Goal: Information Seeking & Learning: Learn about a topic

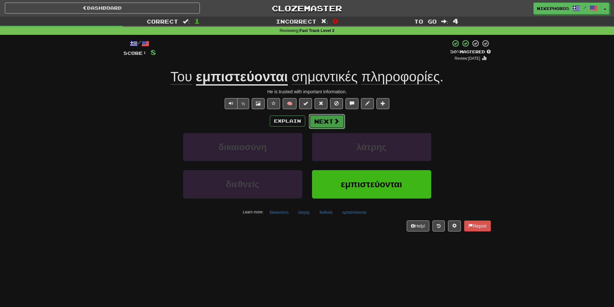
click at [322, 125] on button "Next" at bounding box center [327, 121] width 36 height 15
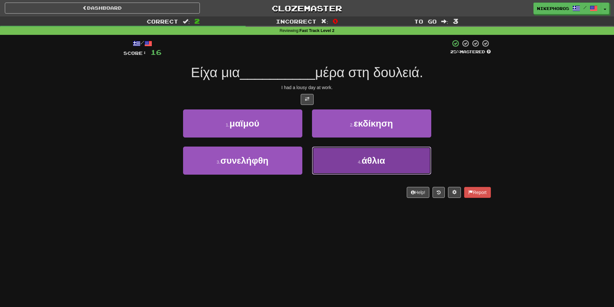
click at [362, 161] on span "άθλια" at bounding box center [374, 160] width 24 height 10
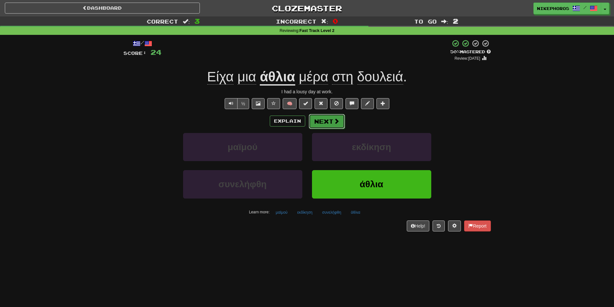
click at [319, 124] on button "Next" at bounding box center [327, 121] width 36 height 15
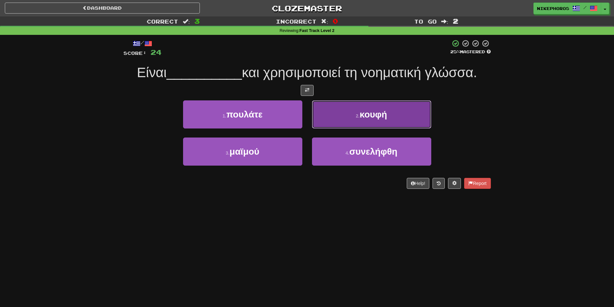
click at [320, 123] on button "2 . κουφή" at bounding box center [371, 114] width 119 height 28
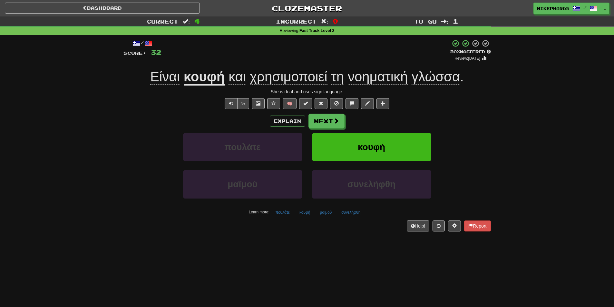
click at [219, 77] on u "κουφή" at bounding box center [204, 77] width 41 height 16
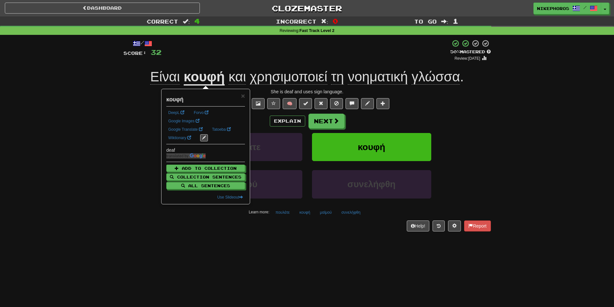
click at [231, 43] on div "+ 8" at bounding box center [306, 50] width 289 height 22
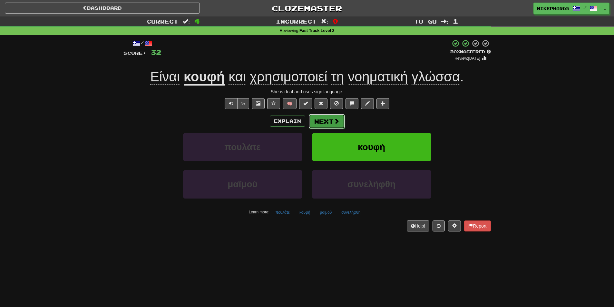
click at [323, 121] on button "Next" at bounding box center [327, 121] width 36 height 15
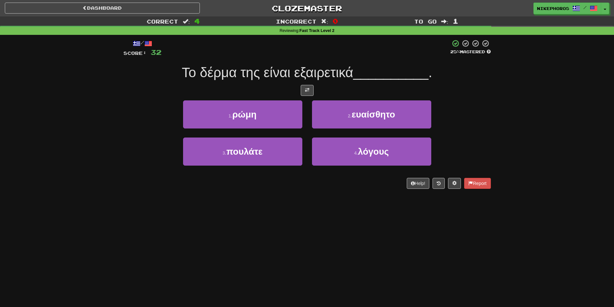
click at [396, 249] on div "Dashboard Clozemaster Nikephoros / Toggle Dropdown Dashboard Leaderboard Activi…" at bounding box center [307, 153] width 614 height 307
click at [336, 64] on div "Το δέρμα της είναι εξαιρετικά __________ ." at bounding box center [308, 73] width 368 height 18
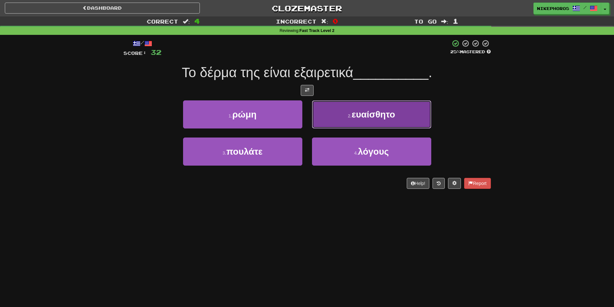
click at [392, 119] on span "ευαίσθητο" at bounding box center [374, 114] width 44 height 10
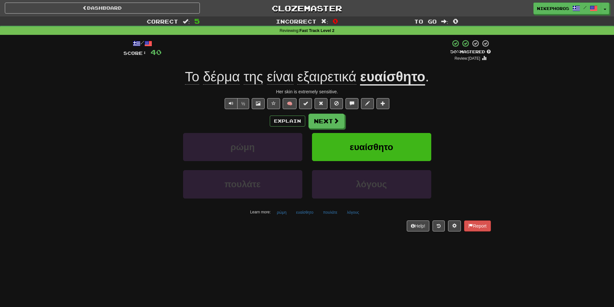
click at [503, 272] on div "Dashboard Clozemaster Nikephoros / Toggle Dropdown Dashboard Leaderboard Activi…" at bounding box center [307, 153] width 614 height 307
click at [319, 122] on button "Next" at bounding box center [327, 121] width 36 height 15
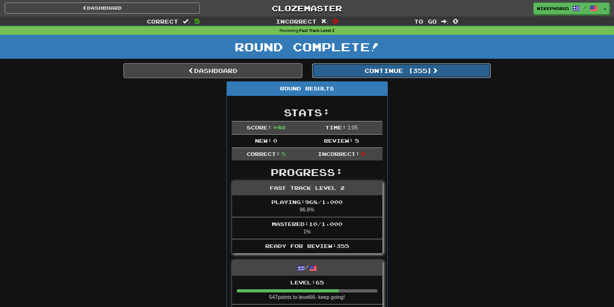
click at [422, 69] on button "Continue ( 355 )" at bounding box center [401, 70] width 179 height 15
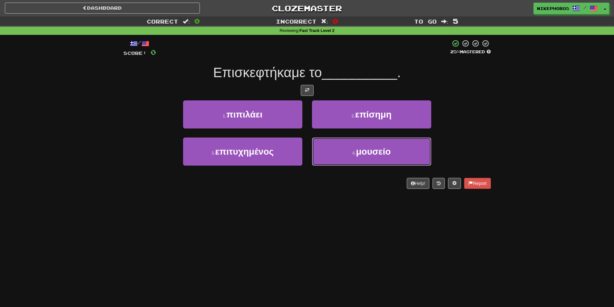
click at [386, 162] on button "4 . μουσείο" at bounding box center [371, 151] width 119 height 28
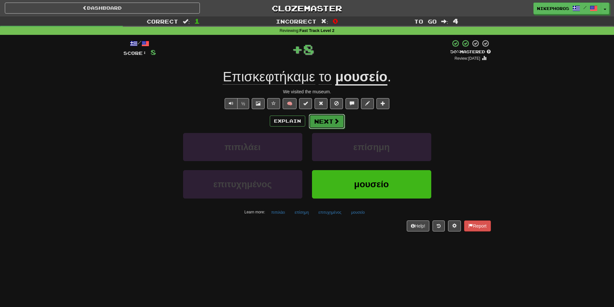
click at [338, 121] on span at bounding box center [337, 121] width 6 height 6
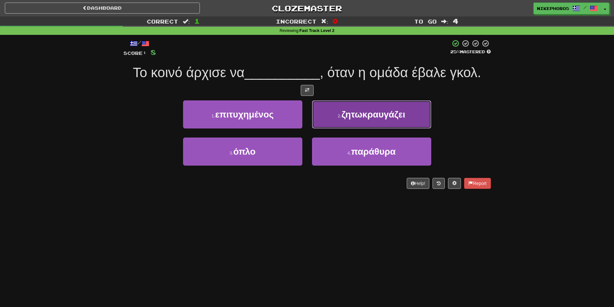
click at [380, 115] on span "ζητωκραυγάζει" at bounding box center [373, 114] width 64 height 10
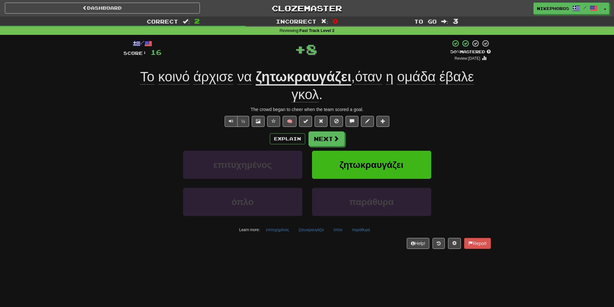
click at [301, 78] on u "ζητωκραυγάζει" at bounding box center [304, 77] width 96 height 16
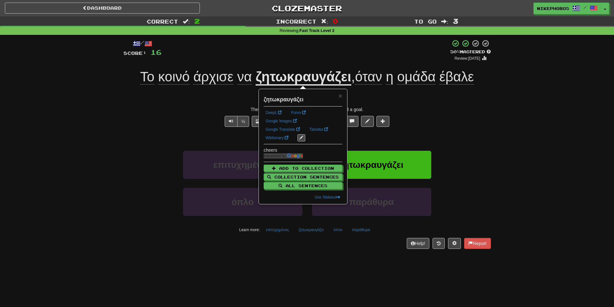
click at [453, 105] on div "/ Score: 16 + 8 50 % Mastered Review: [DATE] Το κοινό άρχισε να ζητωκραυγάζει ,…" at bounding box center [308, 143] width 368 height 209
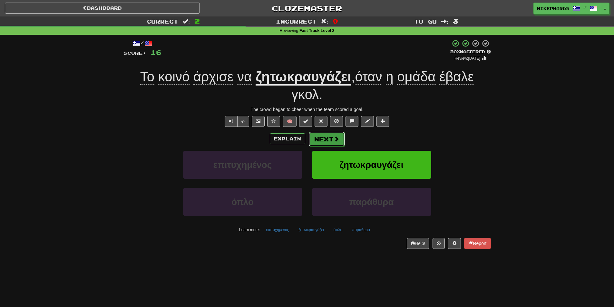
click at [327, 140] on button "Next" at bounding box center [327, 139] width 36 height 15
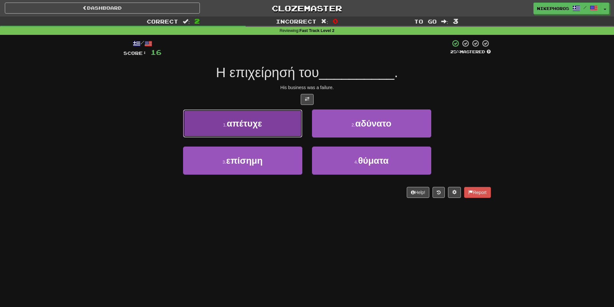
click at [262, 126] on span "απέτυχε" at bounding box center [244, 123] width 35 height 10
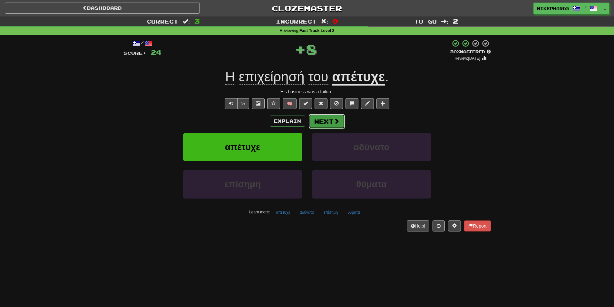
click at [335, 124] on span at bounding box center [337, 121] width 6 height 6
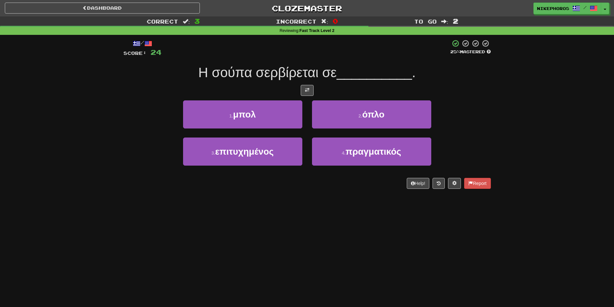
click at [345, 212] on div "Dashboard Clozemaster Nikephoros / Toggle Dropdown Dashboard Leaderboard Activi…" at bounding box center [307, 153] width 614 height 307
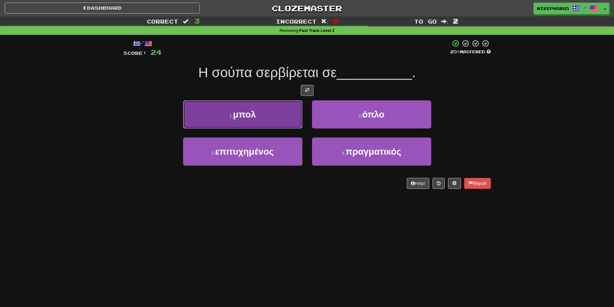
click at [271, 113] on button "1 . μπολ" at bounding box center [242, 114] width 119 height 28
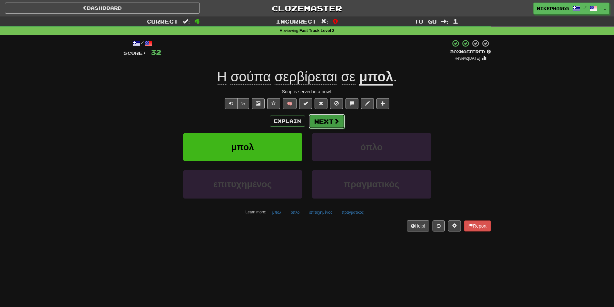
click at [320, 119] on button "Next" at bounding box center [327, 121] width 36 height 15
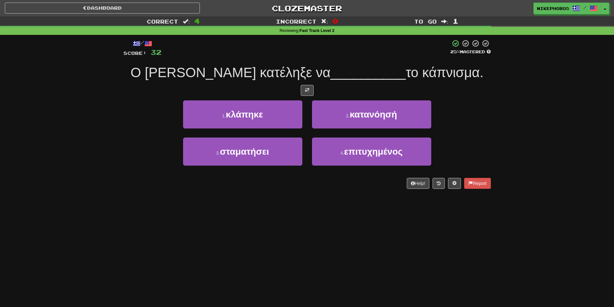
click at [346, 284] on div "Dashboard Clozemaster Nikephoros / Toggle Dropdown Dashboard Leaderboard Activi…" at bounding box center [307, 153] width 614 height 307
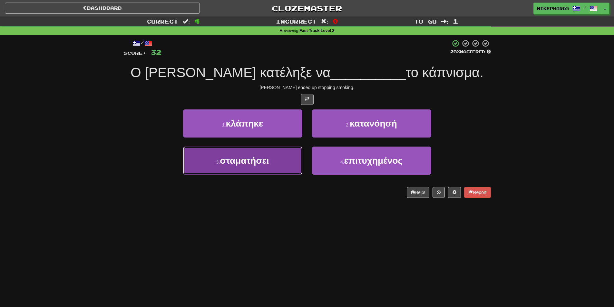
click at [243, 167] on button "3 . σταματήσει" at bounding box center [242, 160] width 119 height 28
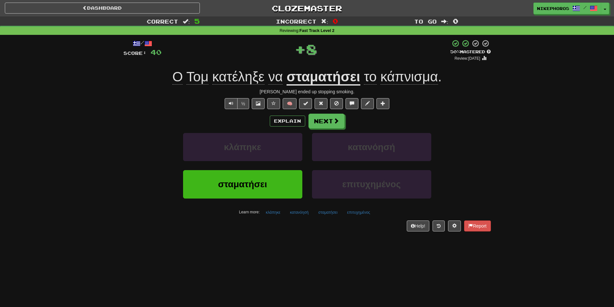
click at [233, 76] on span "κατέληξε" at bounding box center [239, 76] width 52 height 15
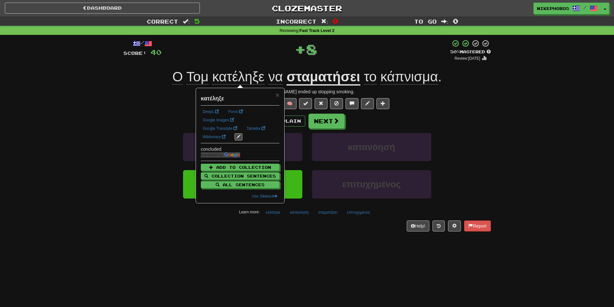
click at [253, 60] on div "+ 8" at bounding box center [306, 50] width 289 height 22
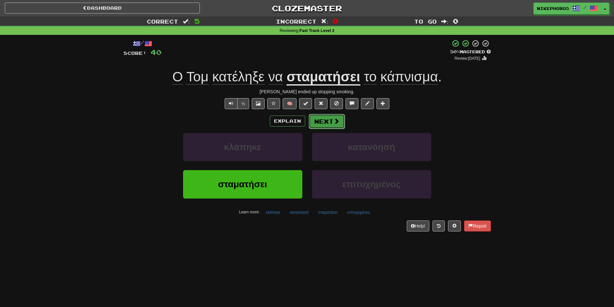
click at [317, 122] on button "Next" at bounding box center [327, 121] width 36 height 15
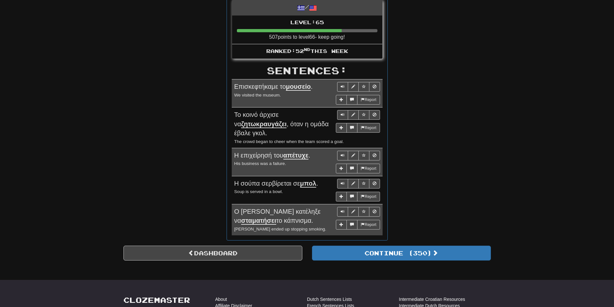
scroll to position [258, 0]
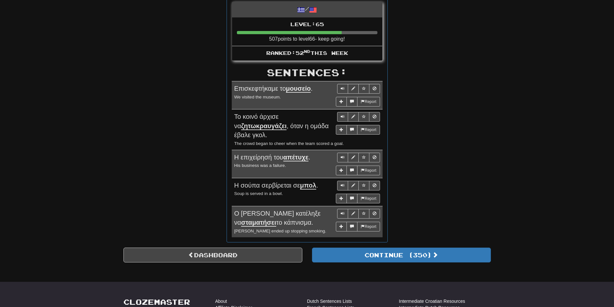
click at [450, 174] on div "Round Results Stats: Score: + 40 Time: 1 : 36 New: 0 Review: 5 Correct: 5 Incor…" at bounding box center [308, 35] width 368 height 424
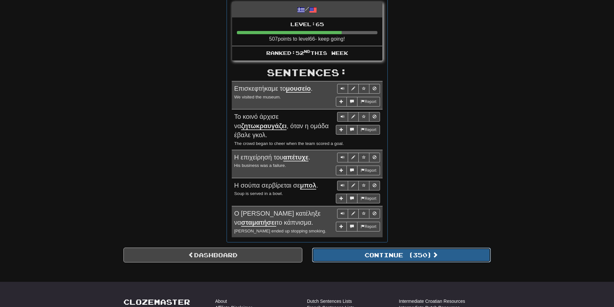
click at [425, 260] on button "Continue ( 350 )" at bounding box center [401, 254] width 179 height 15
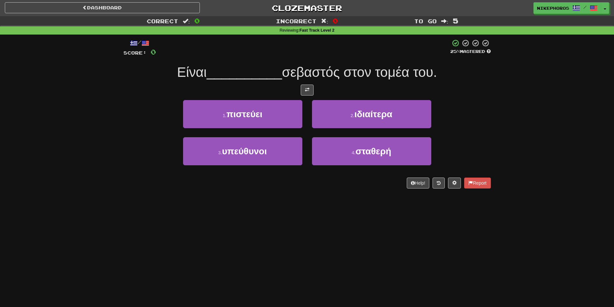
scroll to position [0, 0]
click at [469, 240] on div "Dashboard Clozemaster Nikephoros / Toggle Dropdown Dashboard Leaderboard Activi…" at bounding box center [307, 153] width 614 height 307
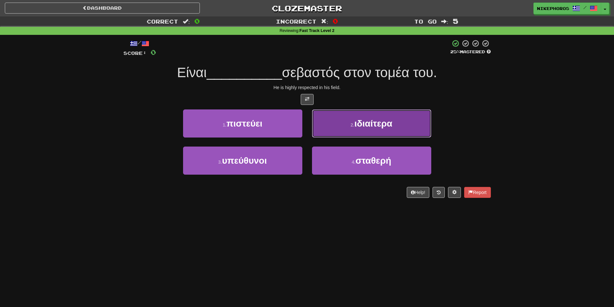
click at [409, 111] on button "2 . ιδιαίτερα" at bounding box center [371, 123] width 119 height 28
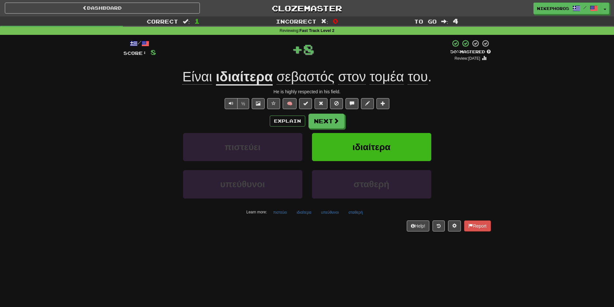
click at [269, 72] on u "ιδιαίτερα" at bounding box center [244, 77] width 57 height 16
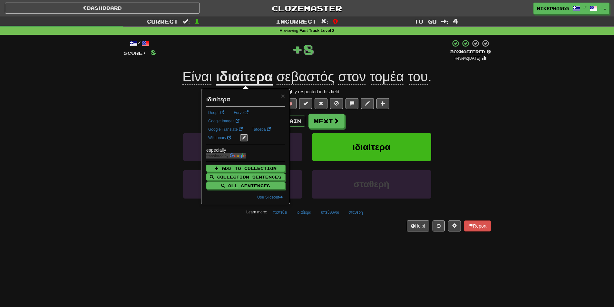
click at [256, 60] on div "+ 8" at bounding box center [303, 50] width 294 height 22
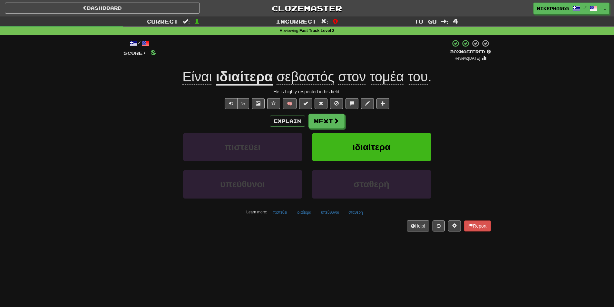
click at [385, 81] on span "τομέα" at bounding box center [387, 76] width 35 height 15
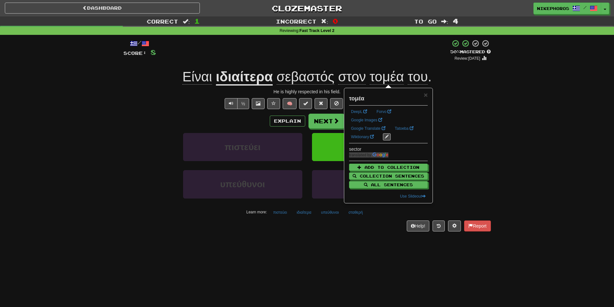
click at [395, 49] on div "+ 8" at bounding box center [303, 50] width 294 height 22
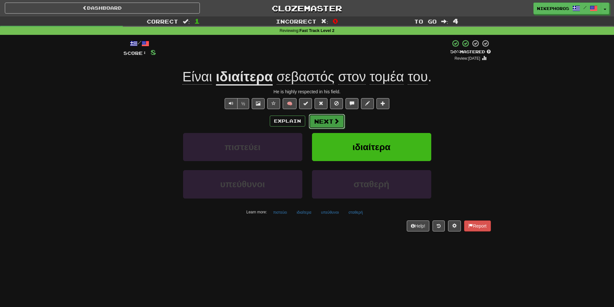
click at [330, 115] on button "Next" at bounding box center [327, 121] width 36 height 15
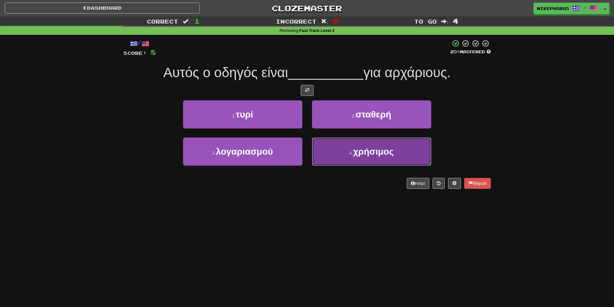
click at [343, 152] on button "4 . χρήσιμος" at bounding box center [371, 151] width 119 height 28
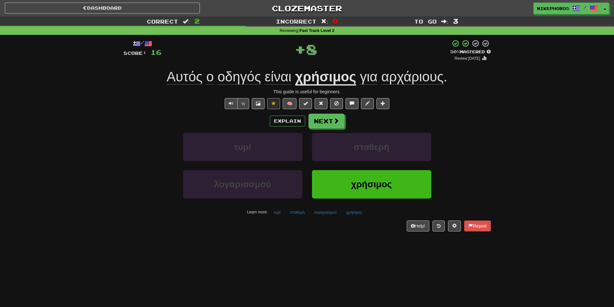
click at [327, 76] on u "χρήσιμος" at bounding box center [325, 77] width 61 height 16
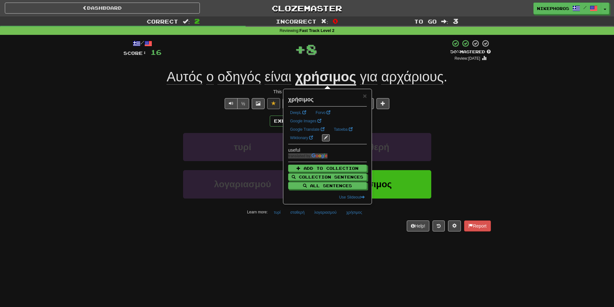
click at [348, 60] on div "+ 8" at bounding box center [306, 50] width 289 height 22
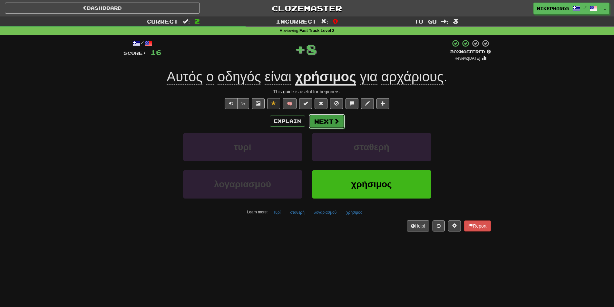
click at [334, 120] on span at bounding box center [337, 121] width 6 height 6
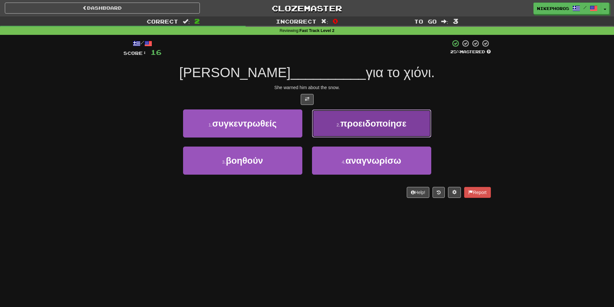
click at [414, 123] on button "2 . προειδοποίησε" at bounding box center [371, 123] width 119 height 28
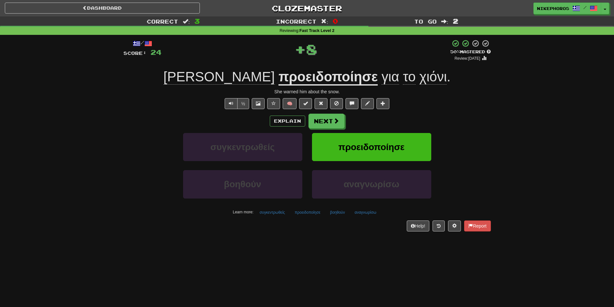
click at [306, 81] on u "προειδοποίησε" at bounding box center [328, 77] width 99 height 16
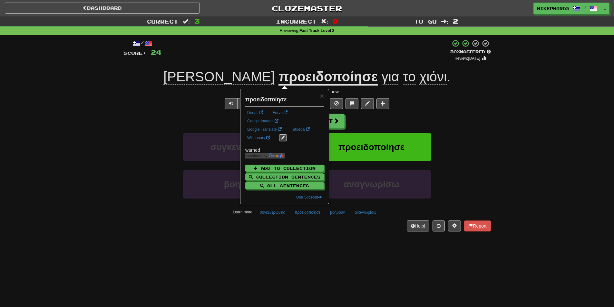
click at [388, 65] on div "/ Score: 24 + 8 50 % Mastered Review: [DATE] Τον προειδοποίησε για το χιόνι . S…" at bounding box center [308, 135] width 368 height 192
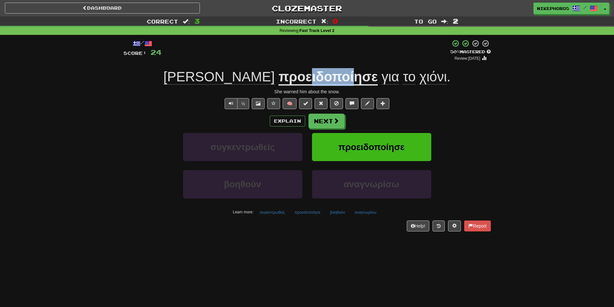
drag, startPoint x: 265, startPoint y: 75, endPoint x: 311, endPoint y: 81, distance: 45.5
click at [311, 81] on u "προειδοποίησε" at bounding box center [328, 77] width 99 height 16
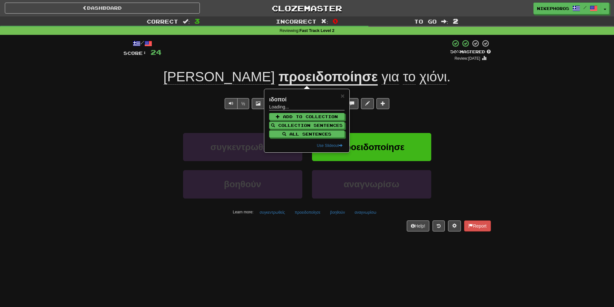
click at [338, 54] on div "+ 8" at bounding box center [306, 50] width 289 height 22
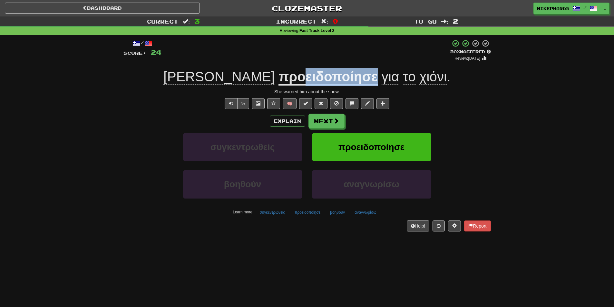
drag, startPoint x: 296, startPoint y: 84, endPoint x: 332, endPoint y: 81, distance: 36.3
click at [332, 80] on u "προειδοποίησε" at bounding box center [328, 77] width 99 height 16
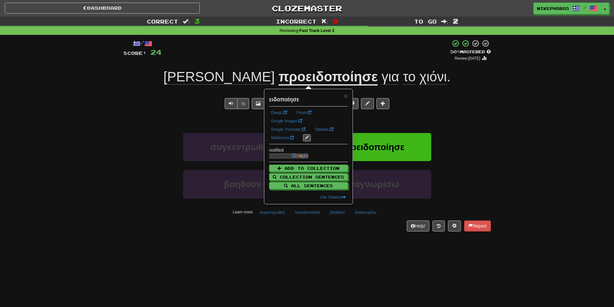
click at [375, 53] on div "+ 8" at bounding box center [306, 50] width 289 height 22
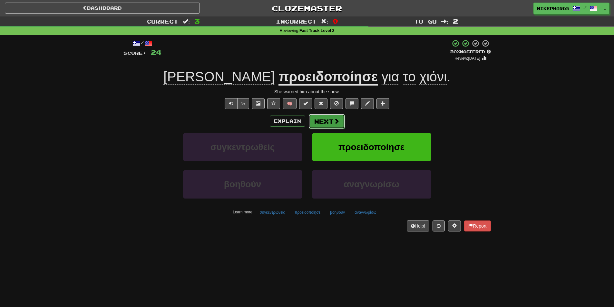
click at [320, 117] on button "Next" at bounding box center [327, 121] width 36 height 15
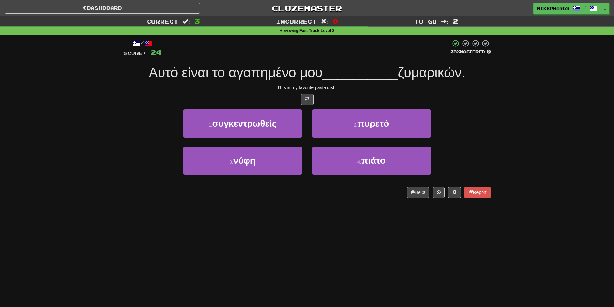
click at [350, 94] on div at bounding box center [308, 99] width 368 height 11
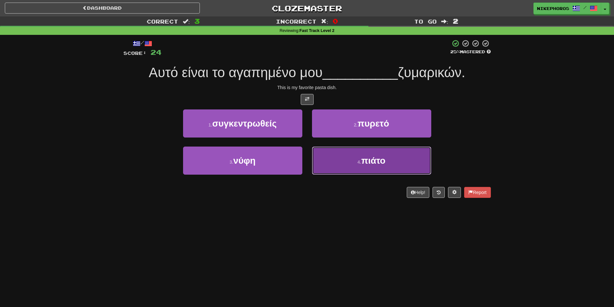
click at [375, 154] on button "4 . πιάτο" at bounding box center [371, 160] width 119 height 28
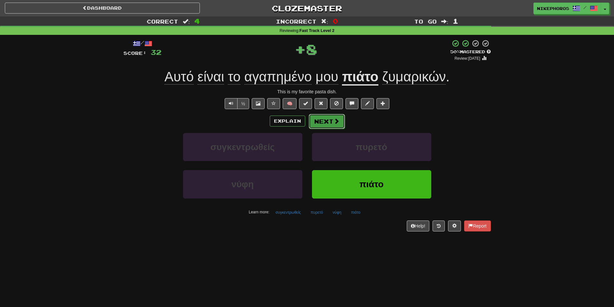
click at [322, 117] on button "Next" at bounding box center [327, 121] width 36 height 15
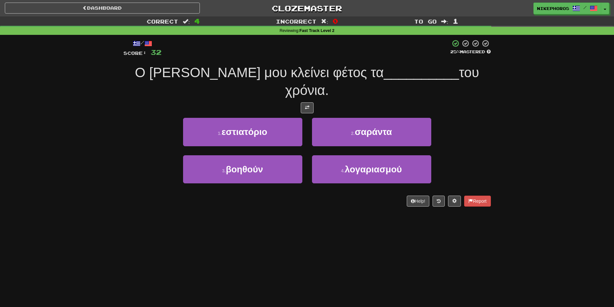
click at [440, 212] on div "Dashboard Clozemaster Nikephoros / Toggle Dropdown Dashboard Leaderboard Activi…" at bounding box center [307, 153] width 614 height 307
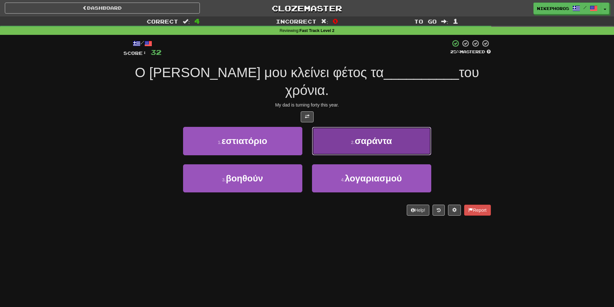
click at [363, 130] on button "2 . σαράντα" at bounding box center [371, 141] width 119 height 28
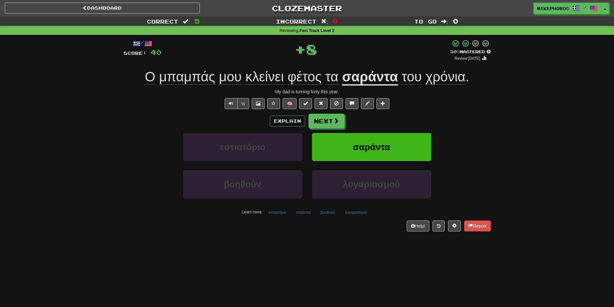
click at [322, 78] on span "Ο [PERSON_NAME] μου κλείνει φέτος τα" at bounding box center [243, 76] width 197 height 15
click at [305, 75] on span "φέτος" at bounding box center [305, 76] width 34 height 15
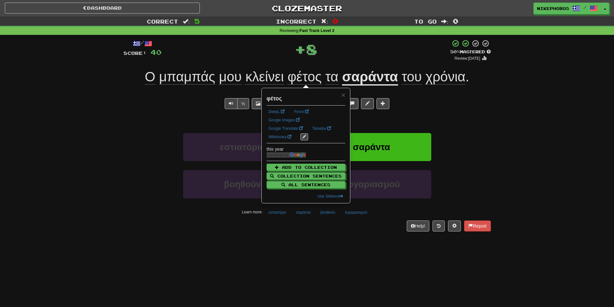
click at [355, 64] on div "/ Score: 40 + 8 50 % Mastered Review: [DATE] Ο μπαμπάς μου κλείνει φέτος τα σαρ…" at bounding box center [308, 135] width 368 height 192
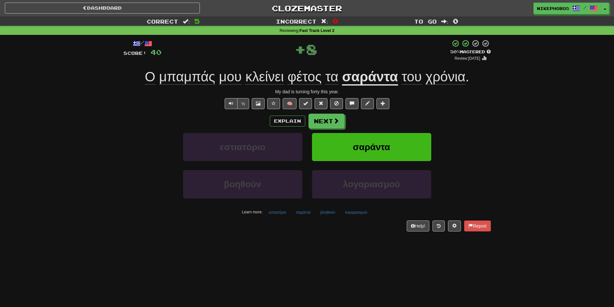
click at [363, 78] on u "σαράντα" at bounding box center [370, 77] width 56 height 16
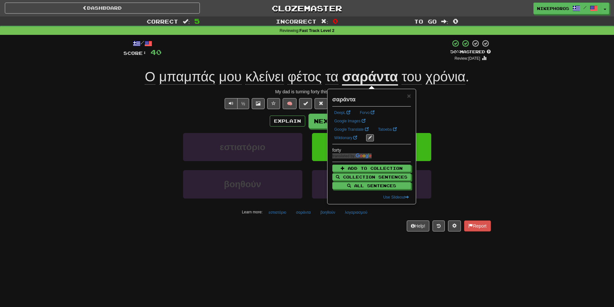
click at [351, 62] on div "/ Score: 40 + 8 50 % Mastered Review: [DATE] Ο μπαμπάς μου κλείνει φέτος τα σαρ…" at bounding box center [308, 135] width 368 height 192
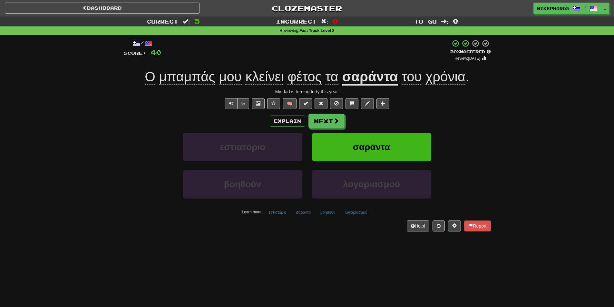
click at [447, 76] on span "χρόνια" at bounding box center [446, 76] width 40 height 15
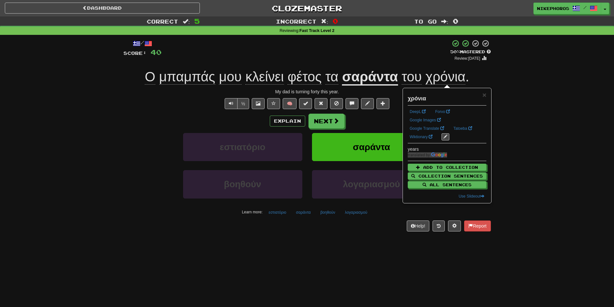
click at [316, 73] on span "φέτος" at bounding box center [305, 76] width 34 height 15
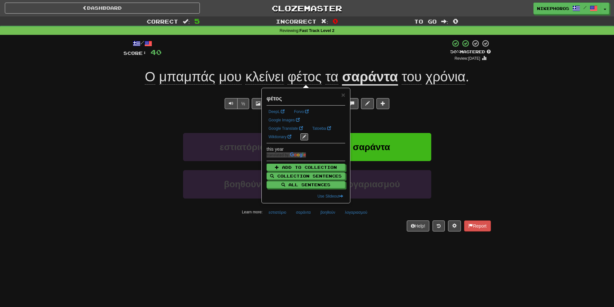
click at [269, 77] on span "κλείνει" at bounding box center [264, 76] width 38 height 15
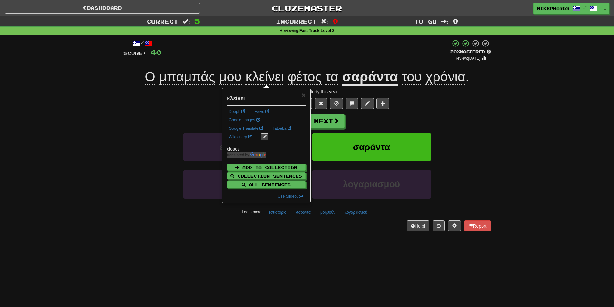
click at [276, 60] on div "+ 8" at bounding box center [306, 50] width 289 height 22
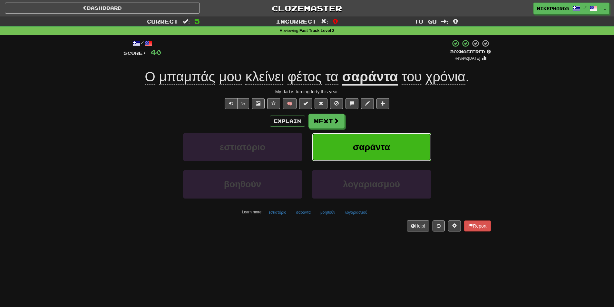
click at [343, 137] on button "σαράντα" at bounding box center [371, 147] width 119 height 28
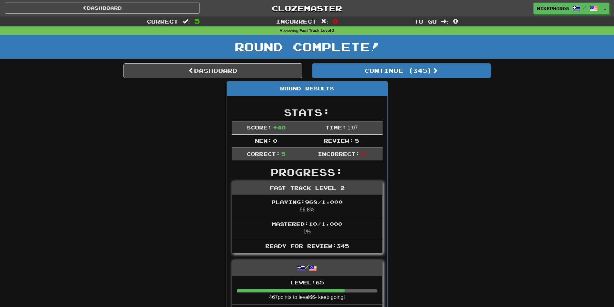
click at [439, 82] on div "Round Results Stats: Score: + 40 Time: 1 : 0 7 New: 0 Review: 5 Correct: 5 Inco…" at bounding box center [308, 303] width 368 height 445
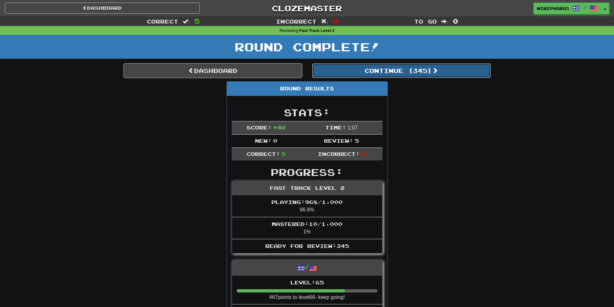
click at [440, 76] on button "Continue ( 345 )" at bounding box center [401, 70] width 179 height 15
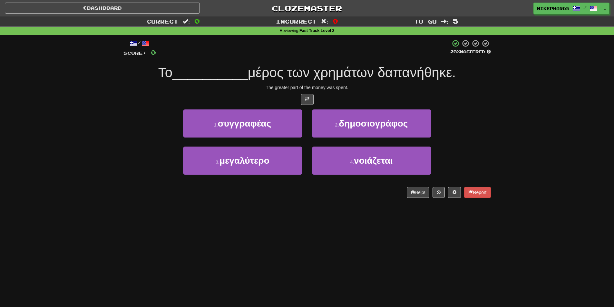
click at [565, 173] on div "Correct : 0 Incorrect : 0 To go : 5 Reviewing : Fast Track Level 2 / Score: 0 2…" at bounding box center [307, 111] width 614 height 190
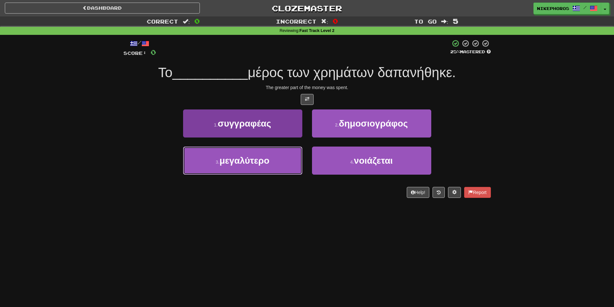
click at [232, 158] on span "μεγαλύτερο" at bounding box center [245, 160] width 50 height 10
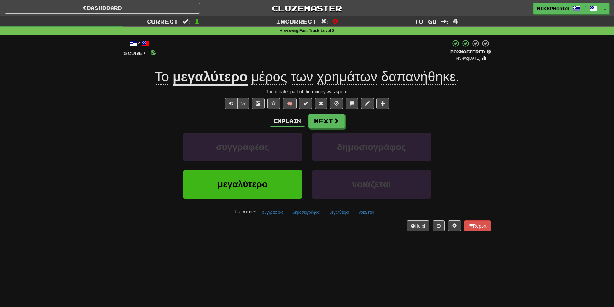
click at [423, 80] on span "δαπανήθηκε" at bounding box center [418, 76] width 74 height 15
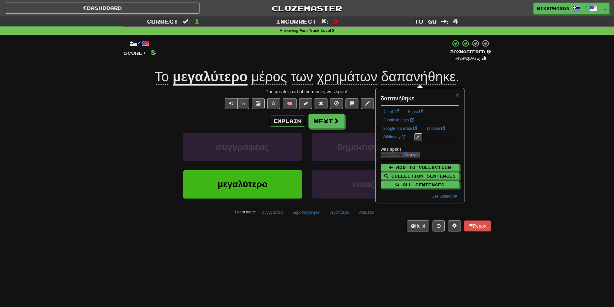
click at [498, 98] on div "Correct : 1 Incorrect : 0 To go : 4 Reviewing : Fast Track Level 2 / Score: 8 +…" at bounding box center [307, 128] width 614 height 224
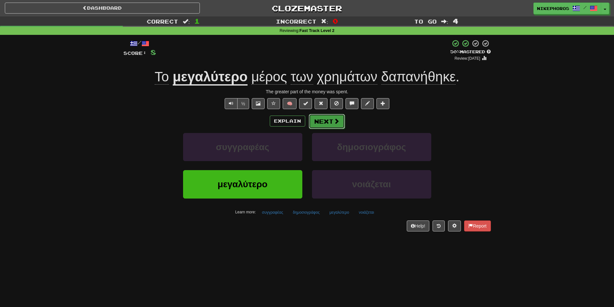
click at [339, 120] on button "Next" at bounding box center [327, 121] width 36 height 15
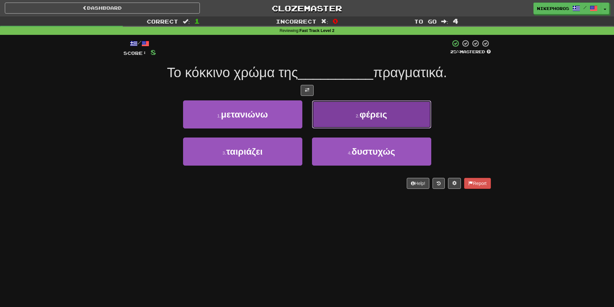
click at [370, 104] on button "2 . φέρεις" at bounding box center [371, 114] width 119 height 28
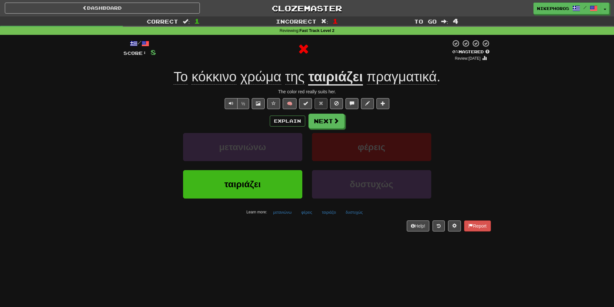
drag, startPoint x: 332, startPoint y: 76, endPoint x: 345, endPoint y: 74, distance: 13.5
click at [332, 77] on u "ταιριάζει" at bounding box center [335, 77] width 54 height 16
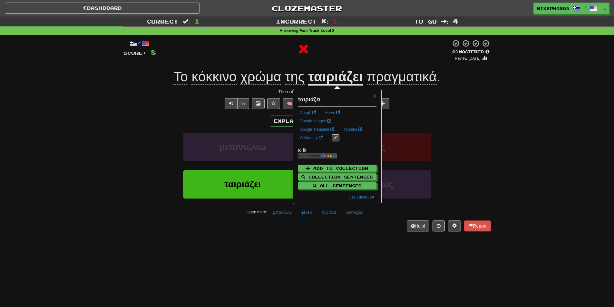
click at [385, 47] on div at bounding box center [303, 48] width 295 height 19
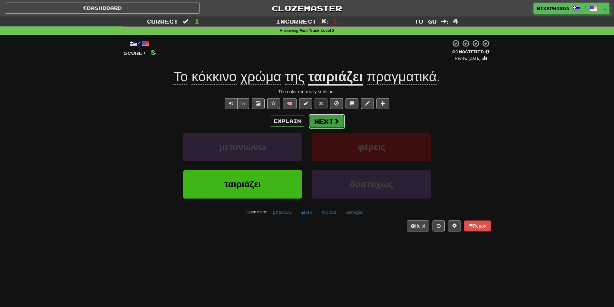
click at [329, 128] on button "Next" at bounding box center [327, 121] width 36 height 15
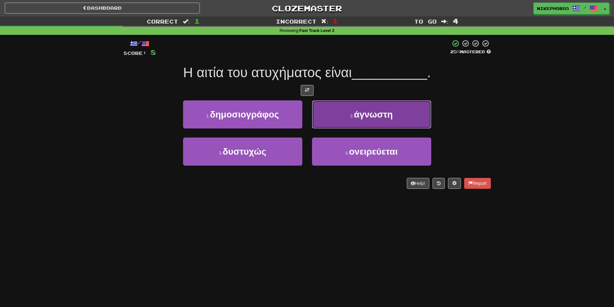
click at [368, 102] on button "2 . άγνωστη" at bounding box center [371, 114] width 119 height 28
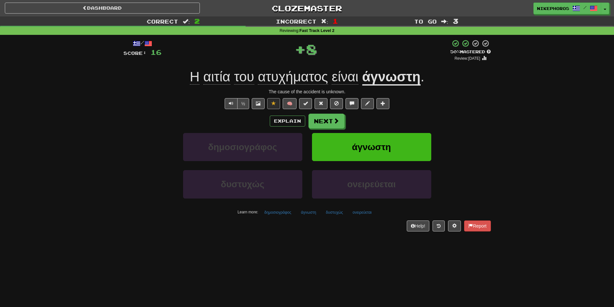
click at [224, 77] on span "αιτία" at bounding box center [216, 76] width 27 height 15
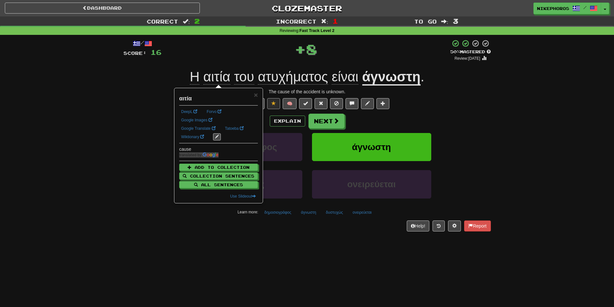
click at [238, 57] on div "+ 8" at bounding box center [306, 48] width 289 height 19
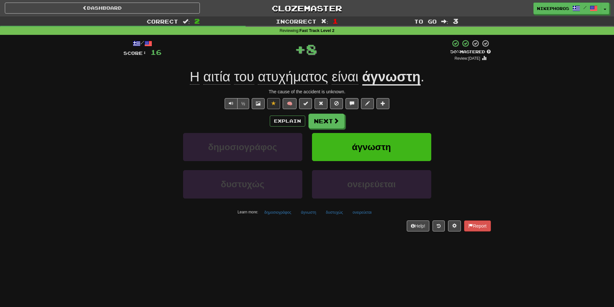
click at [302, 76] on span "ατυχήματος" at bounding box center [293, 76] width 70 height 15
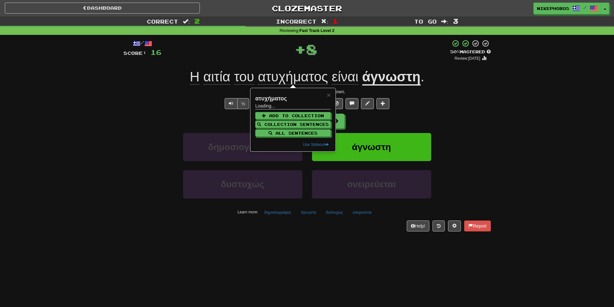
click at [245, 39] on div "+ 8" at bounding box center [306, 48] width 289 height 19
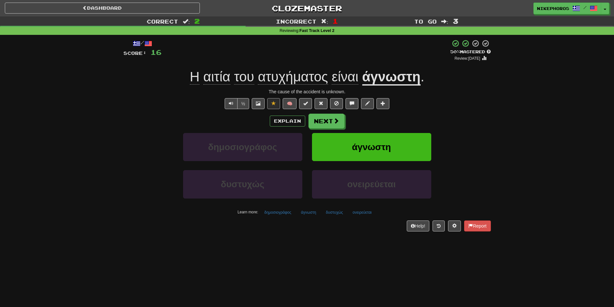
click at [217, 73] on span "αιτία" at bounding box center [216, 76] width 27 height 15
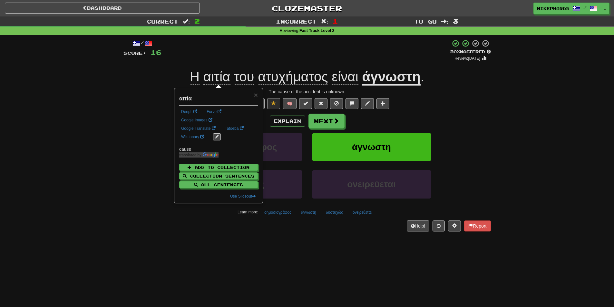
click at [240, 50] on div "+ 8" at bounding box center [306, 50] width 289 height 22
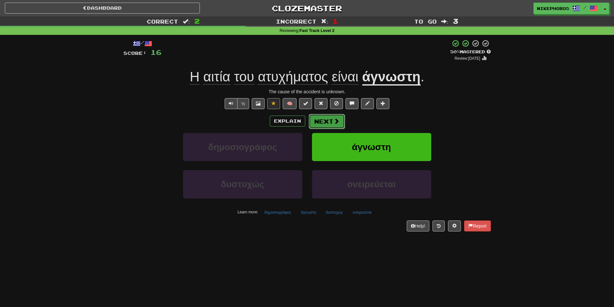
click at [334, 121] on span at bounding box center [337, 121] width 6 height 6
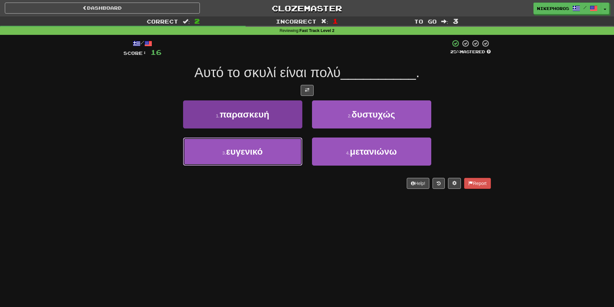
click at [236, 153] on span "ευγενικό" at bounding box center [244, 151] width 37 height 10
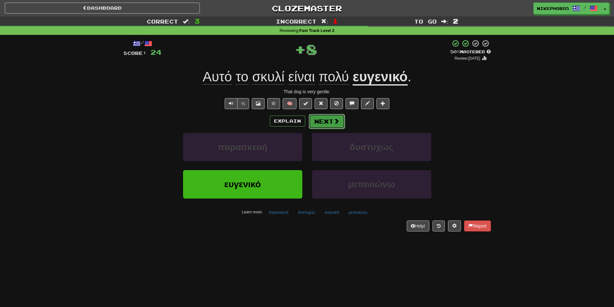
click at [325, 116] on button "Next" at bounding box center [327, 121] width 36 height 15
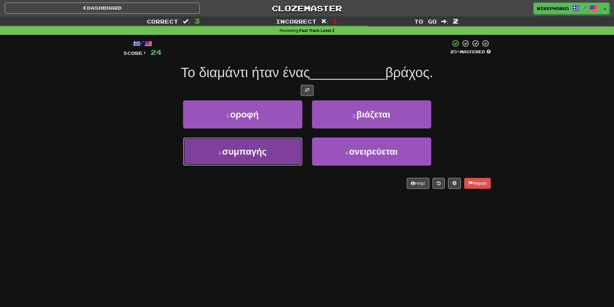
click at [270, 155] on button "3 . συμπαγής" at bounding box center [242, 151] width 119 height 28
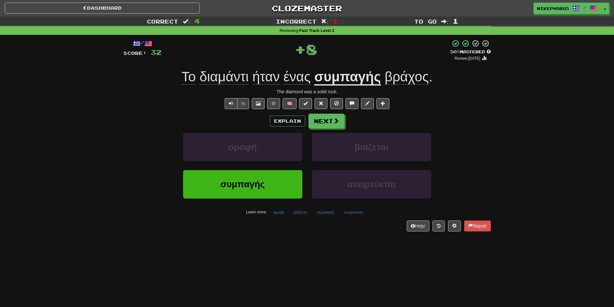
click at [344, 83] on u "συμπαγής" at bounding box center [347, 77] width 67 height 16
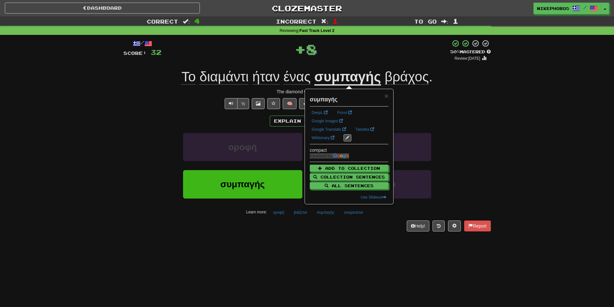
click at [446, 103] on div "½ 🧠" at bounding box center [308, 103] width 368 height 11
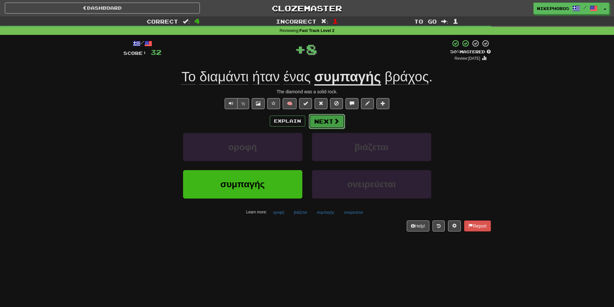
click at [330, 118] on button "Next" at bounding box center [327, 121] width 36 height 15
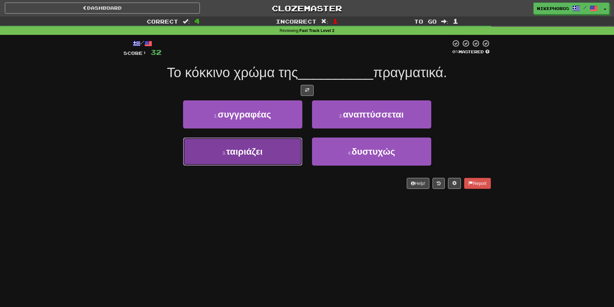
click at [243, 160] on button "3 . ταιριάζει" at bounding box center [242, 151] width 119 height 28
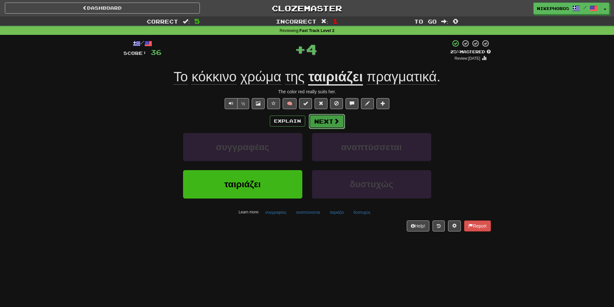
click at [312, 121] on button "Next" at bounding box center [327, 121] width 36 height 15
